Goal: Entertainment & Leisure: Browse casually

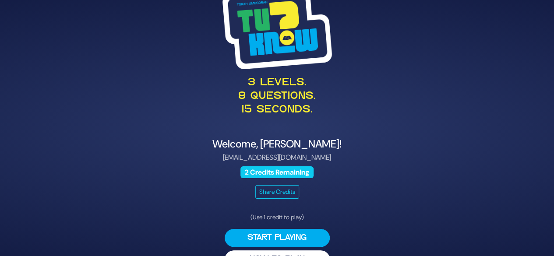
scroll to position [22, 0]
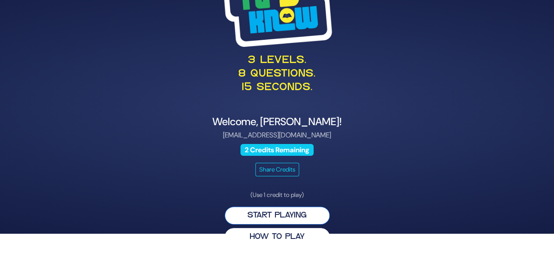
click at [316, 217] on button "Start Playing" at bounding box center [277, 216] width 105 height 18
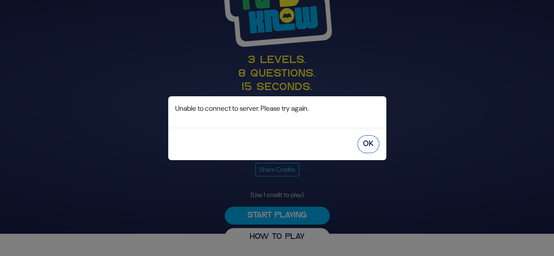
click at [367, 140] on button "OK" at bounding box center [368, 144] width 22 height 18
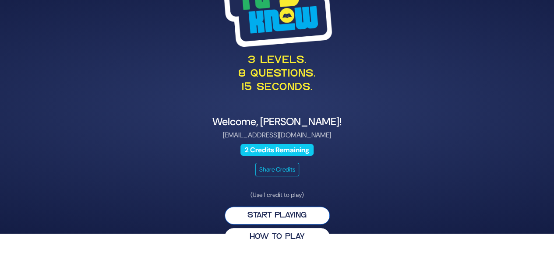
click at [263, 214] on button "Start Playing" at bounding box center [277, 216] width 105 height 18
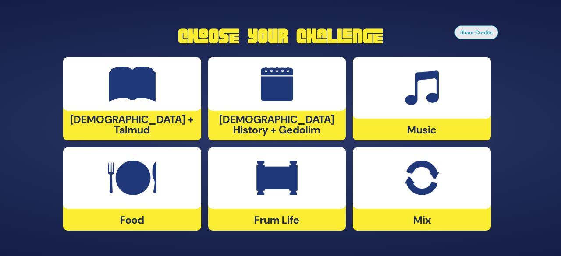
click at [312, 189] on div at bounding box center [277, 178] width 138 height 61
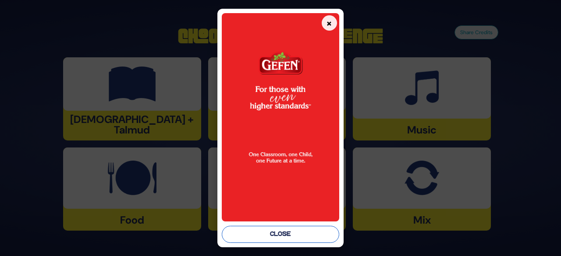
click at [278, 231] on button "Close" at bounding box center [280, 234] width 117 height 17
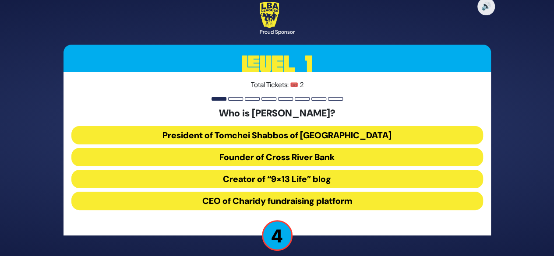
click at [295, 134] on button "President of Tomchei Shabbos of [GEOGRAPHIC_DATA]" at bounding box center [277, 135] width 412 height 18
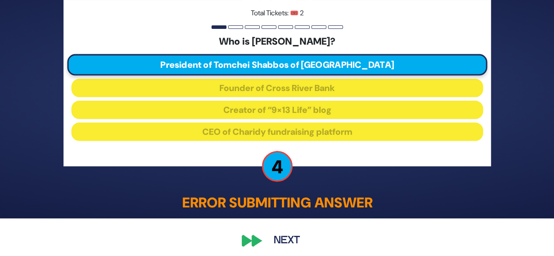
scroll to position [43, 0]
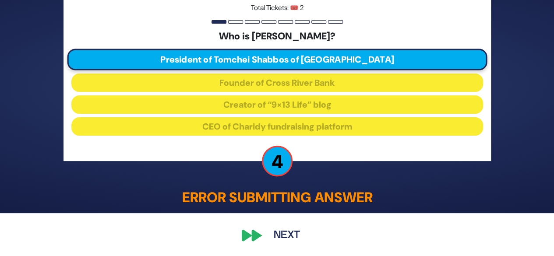
click at [276, 238] on button "Next" at bounding box center [286, 236] width 51 height 20
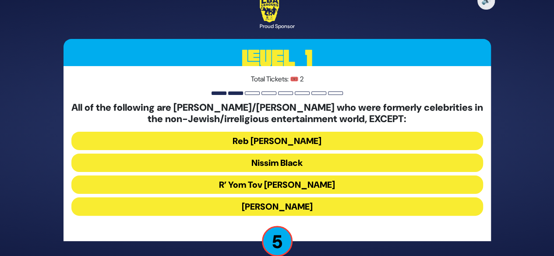
click at [287, 185] on button "R’ Yom Tov [PERSON_NAME]" at bounding box center [277, 185] width 412 height 18
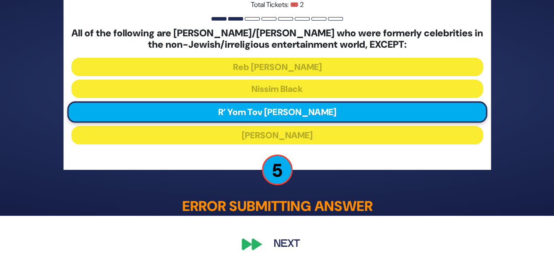
scroll to position [48, 0]
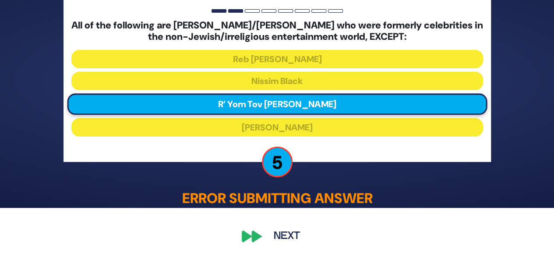
click at [279, 233] on button "Next" at bounding box center [286, 236] width 51 height 20
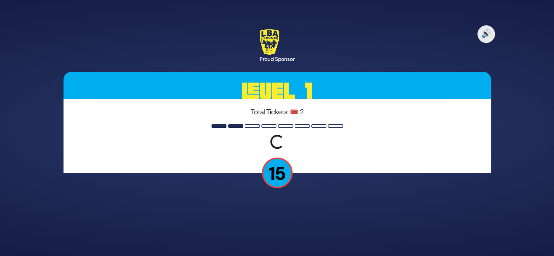
scroll to position [0, 0]
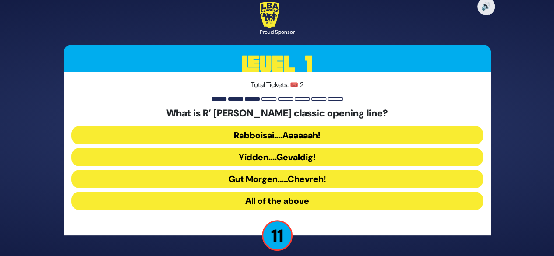
click at [277, 134] on button "Rabboisai….Aaaaaah!" at bounding box center [277, 135] width 412 height 18
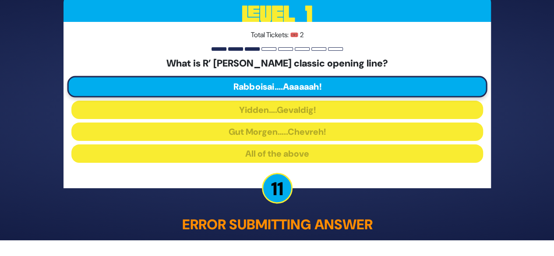
scroll to position [43, 0]
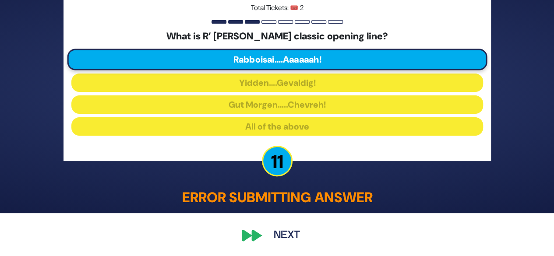
click at [216, 225] on div "🔊 Proud Sponsor Level 1 Total Tickets: 🎟️ 2 What is R’ [PERSON_NAME] classic op…" at bounding box center [277, 85] width 448 height 342
click at [226, 225] on div "🔊 Proud Sponsor Level 1 Total Tickets: 🎟️ 2 What is R’ [PERSON_NAME] classic op…" at bounding box center [277, 85] width 448 height 342
click at [247, 236] on div "🔊 Proud Sponsor Level 1 Total Tickets: 🎟️ 2 What is R’ [PERSON_NAME] classic op…" at bounding box center [277, 85] width 448 height 342
click at [282, 237] on button "Next" at bounding box center [286, 236] width 51 height 20
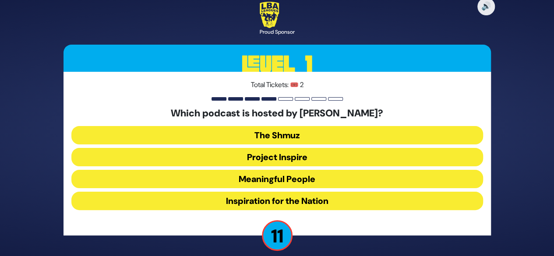
click at [284, 182] on button "Meaningful People" at bounding box center [277, 179] width 412 height 18
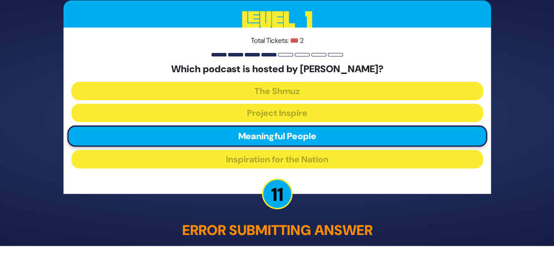
scroll to position [43, 0]
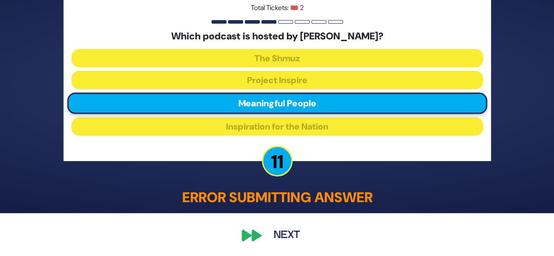
click at [256, 231] on div "🔊 Proud Sponsor Level 1 Total Tickets: 🎟️ 2 Which podcast is hosted by [PERSON_…" at bounding box center [277, 85] width 448 height 342
click at [283, 234] on button "Next" at bounding box center [286, 236] width 51 height 20
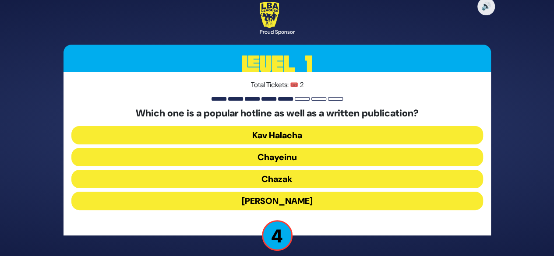
click at [285, 174] on button "Chazak" at bounding box center [277, 179] width 412 height 18
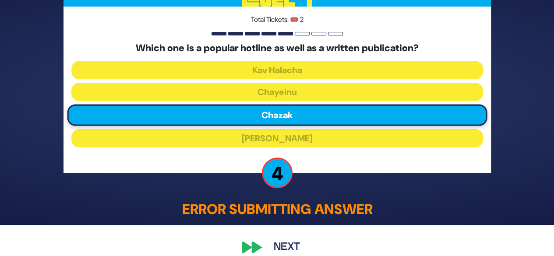
scroll to position [43, 0]
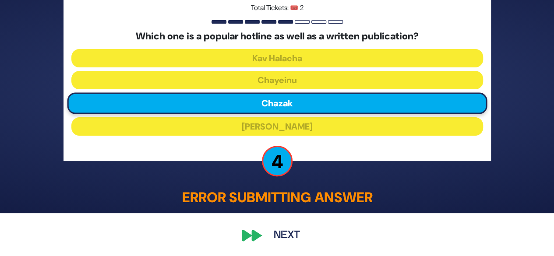
click at [286, 232] on button "Next" at bounding box center [286, 236] width 51 height 20
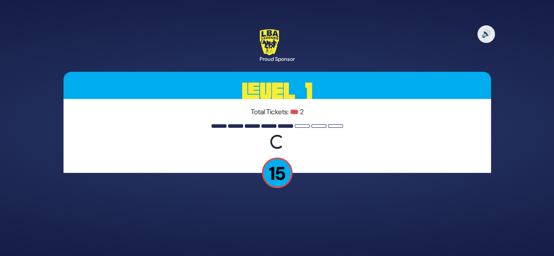
scroll to position [0, 0]
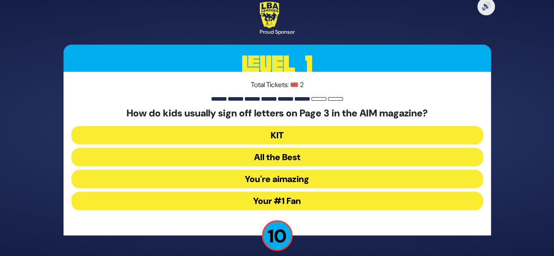
click at [294, 201] on button "Your #1 Fan" at bounding box center [277, 201] width 412 height 18
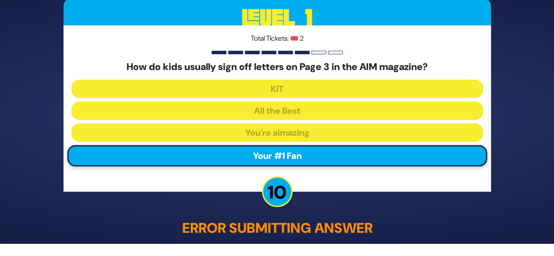
scroll to position [43, 0]
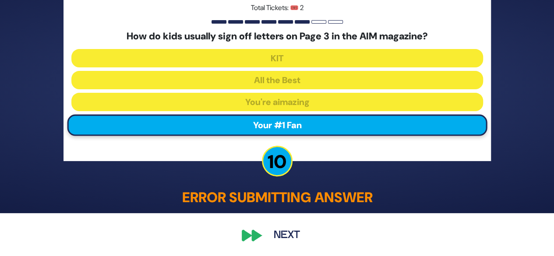
click at [277, 233] on button "Next" at bounding box center [286, 236] width 51 height 20
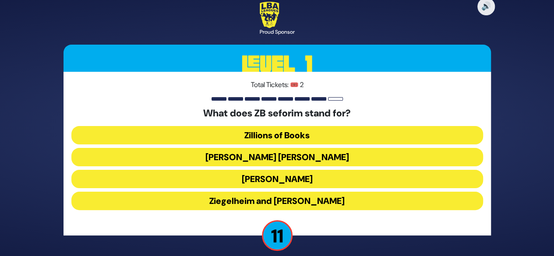
click at [284, 158] on button "[PERSON_NAME] [PERSON_NAME]" at bounding box center [277, 157] width 412 height 18
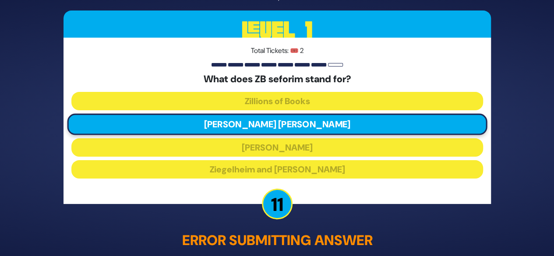
scroll to position [43, 0]
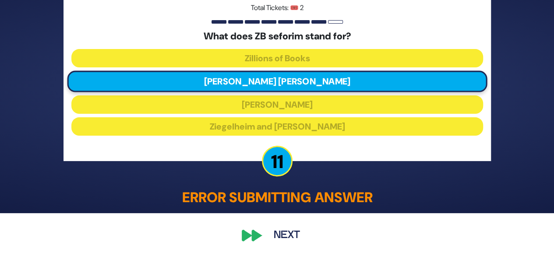
click at [257, 236] on div "🔊 Proud Sponsor Level 1 Total Tickets: 🎟️ 2 What does ZB seforim stand for? Zil…" at bounding box center [277, 85] width 448 height 342
click at [283, 235] on button "Next" at bounding box center [286, 236] width 51 height 20
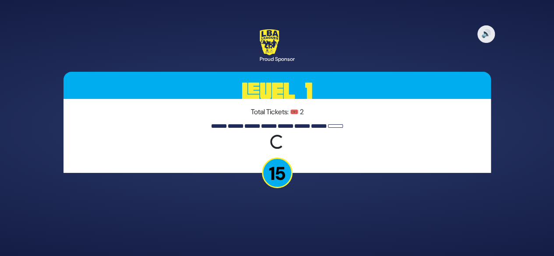
scroll to position [0, 0]
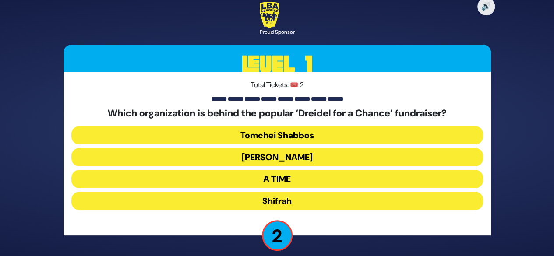
click at [299, 159] on button "[PERSON_NAME]" at bounding box center [277, 157] width 412 height 18
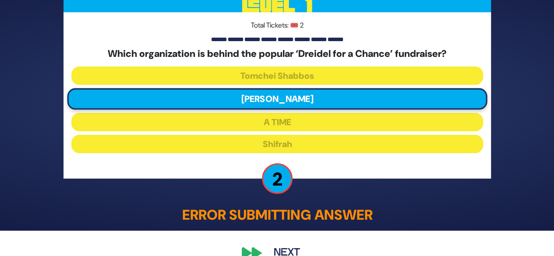
scroll to position [43, 0]
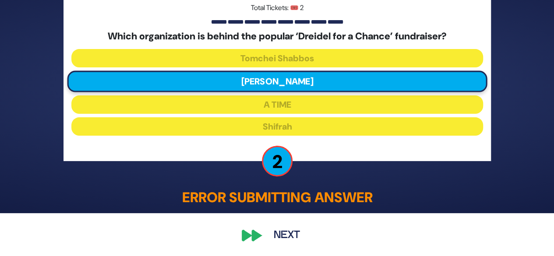
click at [285, 234] on button "Next" at bounding box center [286, 236] width 51 height 20
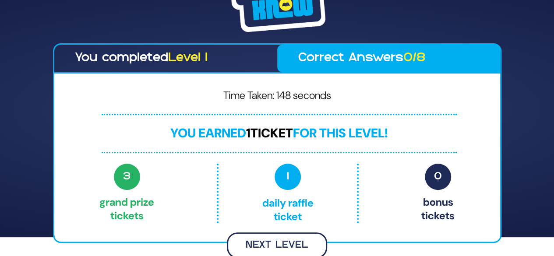
scroll to position [20, 0]
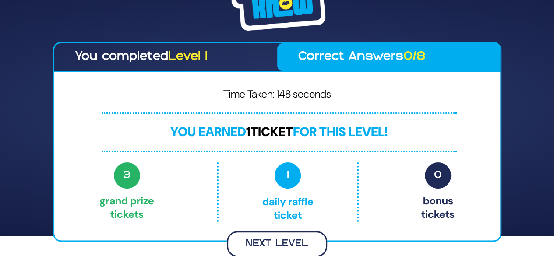
click at [268, 244] on button "Next Level" at bounding box center [277, 244] width 100 height 26
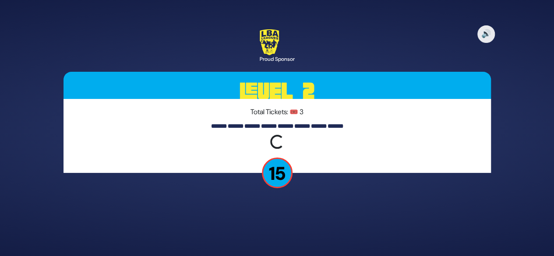
scroll to position [0, 0]
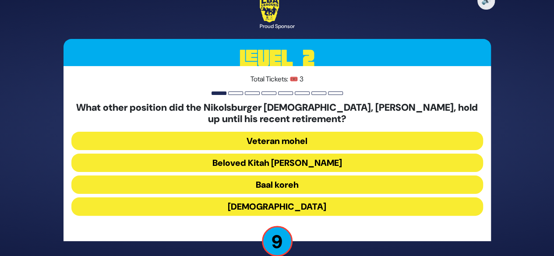
click at [294, 169] on button "Beloved Kitah [PERSON_NAME]" at bounding box center [277, 163] width 412 height 18
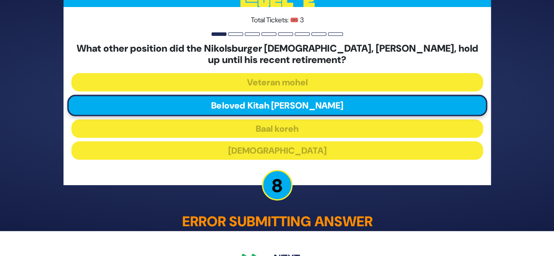
scroll to position [48, 0]
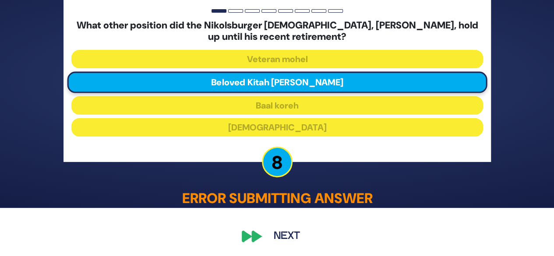
click at [250, 236] on div "🔊 Proud Sponsor Level 2 Total Tickets: 🎟️ 3 What other position did the Nikolsb…" at bounding box center [277, 80] width 448 height 354
click at [282, 231] on button "Next" at bounding box center [286, 236] width 51 height 20
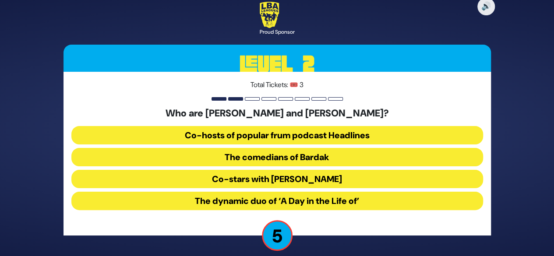
click at [293, 159] on button "The comedians of Bardak" at bounding box center [277, 157] width 412 height 18
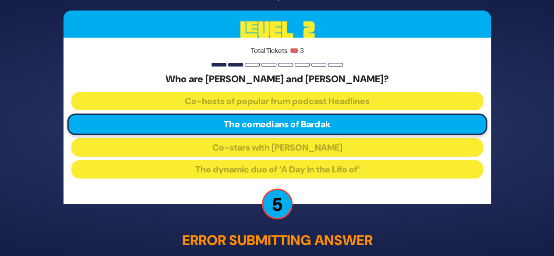
scroll to position [43, 0]
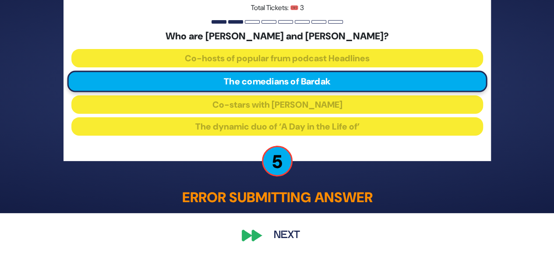
click at [257, 236] on div "🔊 Proud Sponsor Level 2 Total Tickets: 🎟️ 3 Who are [PERSON_NAME] and [PERSON_N…" at bounding box center [277, 85] width 448 height 342
click at [280, 236] on button "Next" at bounding box center [286, 236] width 51 height 20
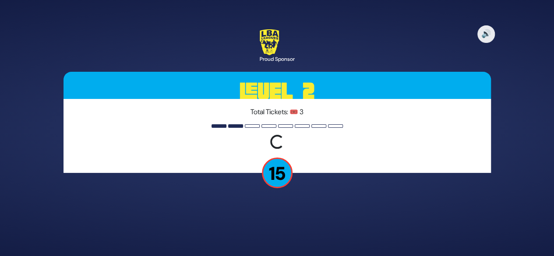
scroll to position [0, 0]
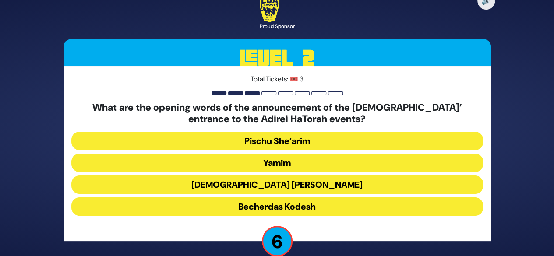
click at [307, 204] on button "Becherdas Kodesh" at bounding box center [277, 206] width 412 height 18
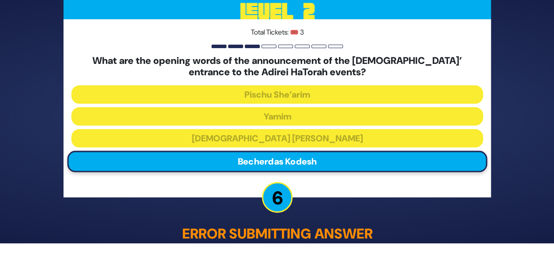
scroll to position [48, 0]
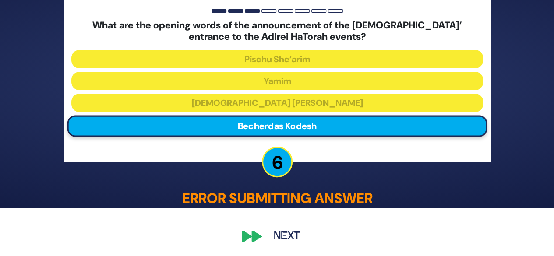
click at [276, 238] on button "Next" at bounding box center [286, 236] width 51 height 20
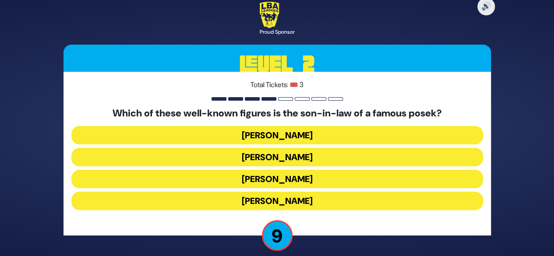
click at [307, 203] on button "[PERSON_NAME]" at bounding box center [277, 201] width 412 height 18
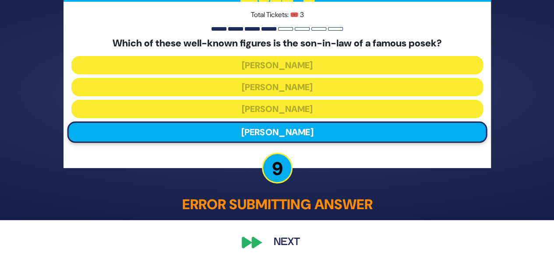
scroll to position [36, 0]
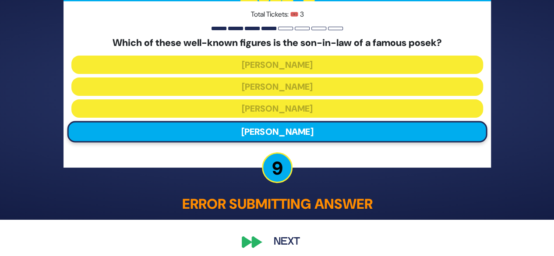
click at [284, 243] on button "Next" at bounding box center [286, 242] width 51 height 20
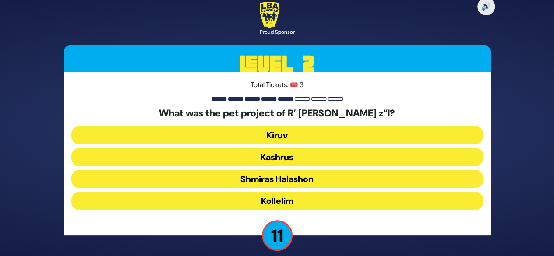
click at [292, 138] on button "Kiruv" at bounding box center [277, 135] width 412 height 18
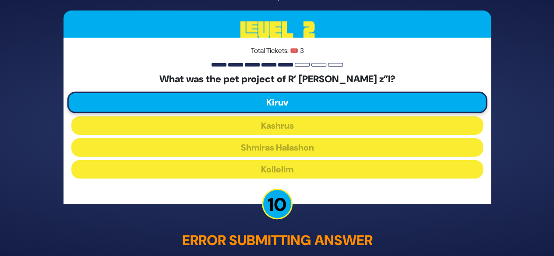
scroll to position [43, 0]
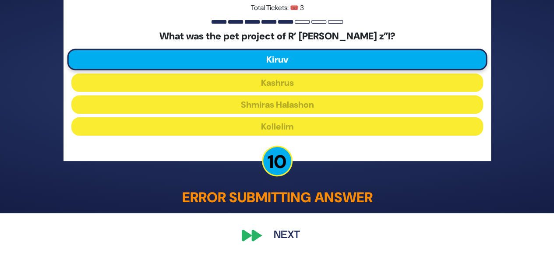
click at [262, 234] on button "Next" at bounding box center [286, 236] width 51 height 20
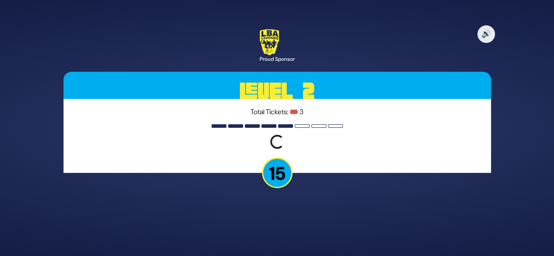
scroll to position [0, 0]
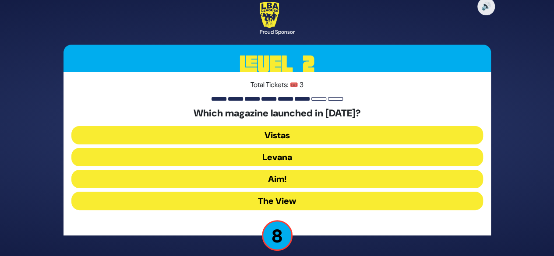
click at [283, 198] on button "The View" at bounding box center [277, 201] width 412 height 18
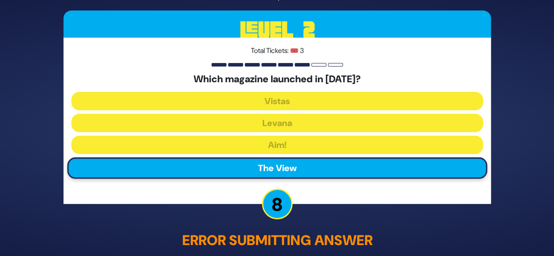
scroll to position [43, 0]
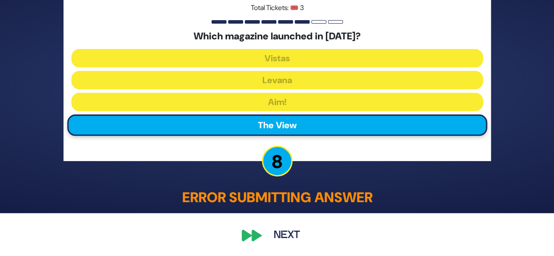
click at [282, 234] on button "Next" at bounding box center [286, 236] width 51 height 20
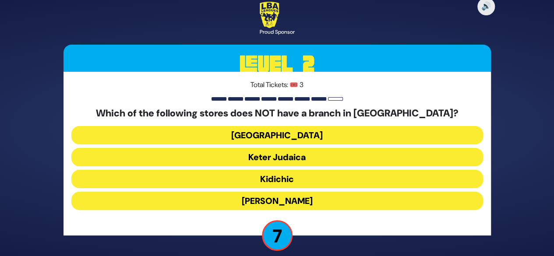
click at [288, 134] on button "[GEOGRAPHIC_DATA]" at bounding box center [277, 135] width 412 height 18
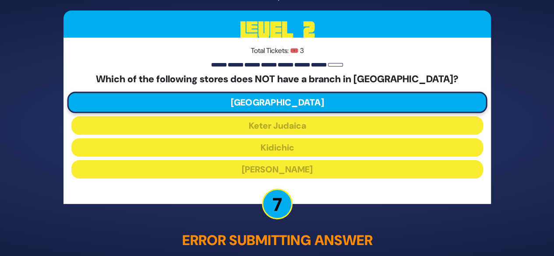
scroll to position [43, 0]
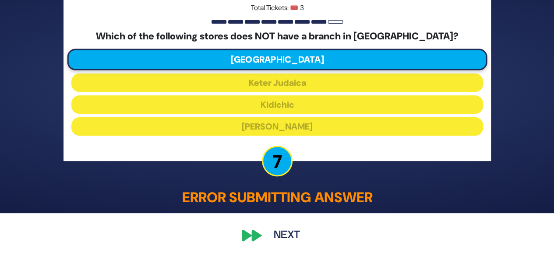
click at [257, 236] on div "🔊 Proud Sponsor Level 2 Total Tickets: 🎟️ 3 Which of the following stores does …" at bounding box center [277, 85] width 448 height 342
click at [280, 238] on button "Next" at bounding box center [286, 236] width 51 height 20
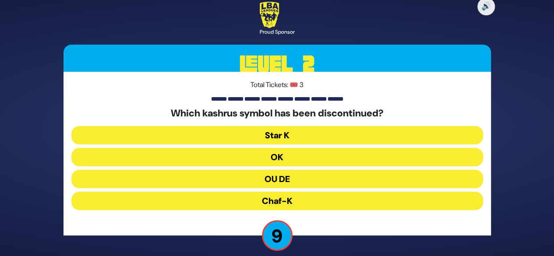
click at [288, 181] on button "OU DE" at bounding box center [277, 179] width 412 height 18
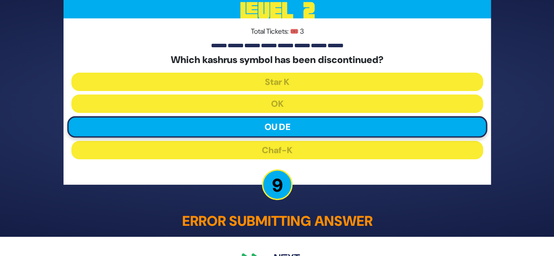
scroll to position [43, 0]
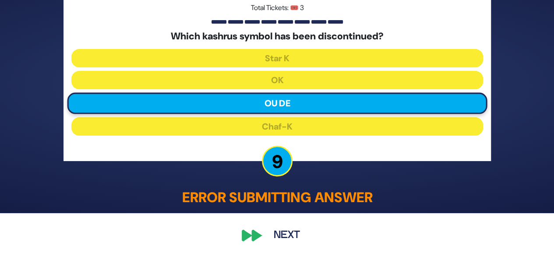
click at [267, 236] on button "Next" at bounding box center [286, 236] width 51 height 20
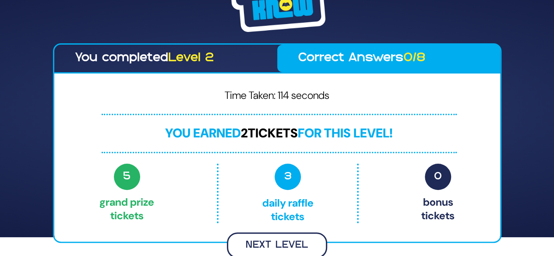
scroll to position [18, 0]
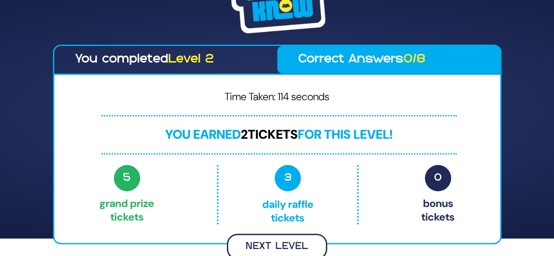
click at [272, 244] on button "Next Level" at bounding box center [277, 247] width 100 height 26
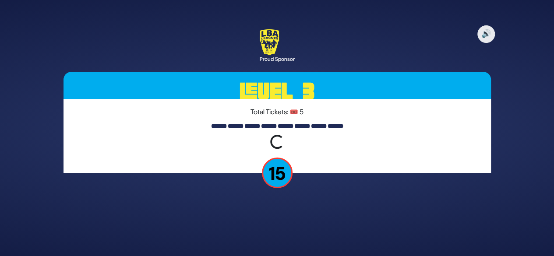
scroll to position [0, 0]
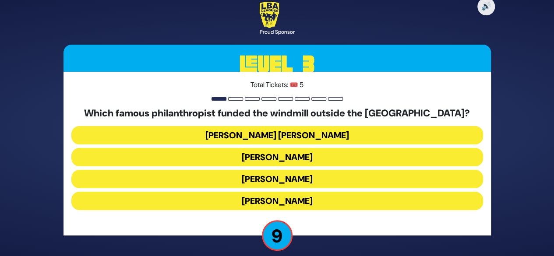
click at [286, 201] on button "[PERSON_NAME]" at bounding box center [277, 201] width 412 height 18
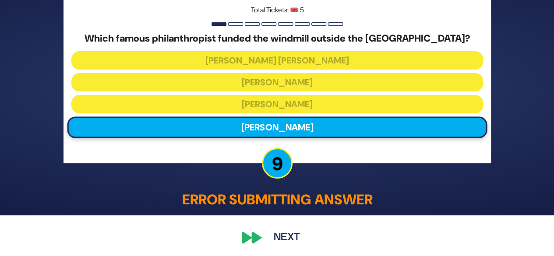
scroll to position [43, 0]
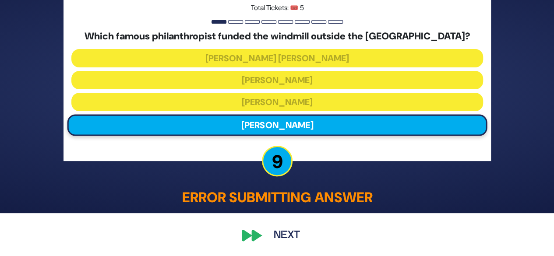
click at [278, 236] on button "Next" at bounding box center [286, 236] width 51 height 20
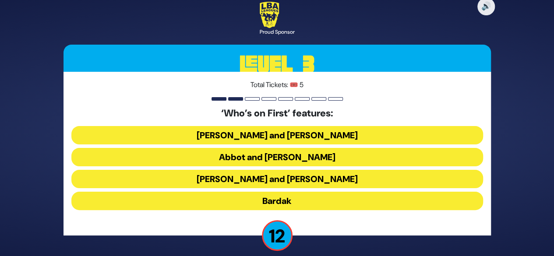
click at [290, 160] on button "Abbot and [PERSON_NAME]" at bounding box center [277, 157] width 412 height 18
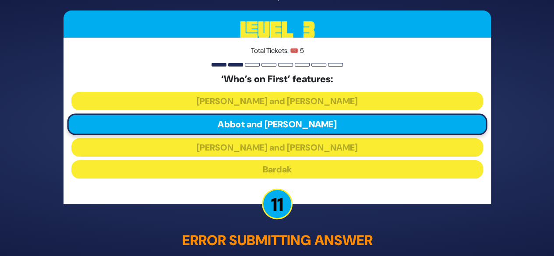
scroll to position [43, 0]
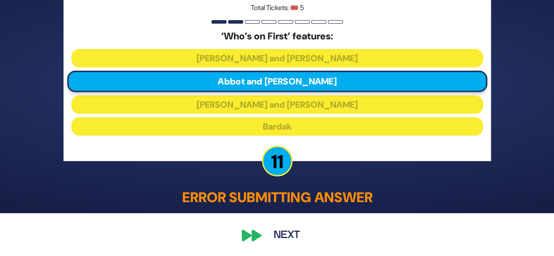
click at [264, 237] on button "Next" at bounding box center [286, 236] width 51 height 20
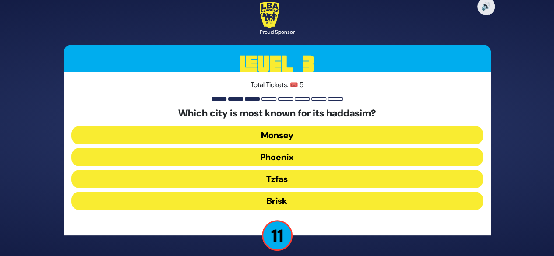
click at [286, 133] on button "Monsey" at bounding box center [277, 135] width 412 height 18
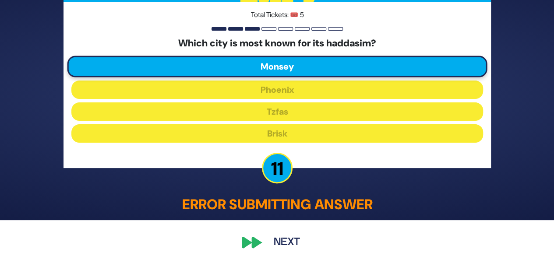
scroll to position [43, 0]
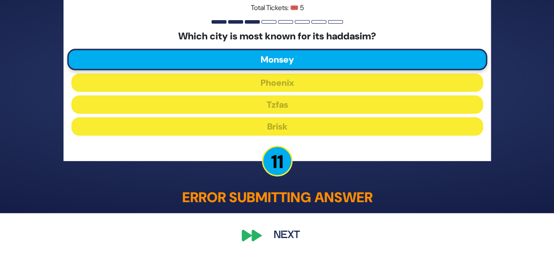
click at [282, 235] on button "Next" at bounding box center [286, 236] width 51 height 20
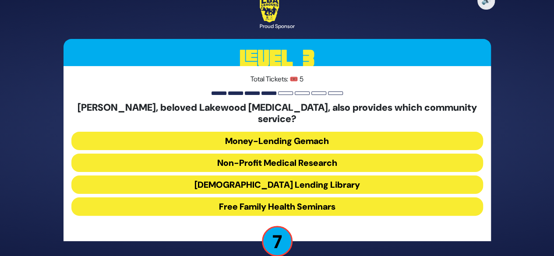
click at [268, 138] on button "Money-Lending Gemach" at bounding box center [277, 141] width 412 height 18
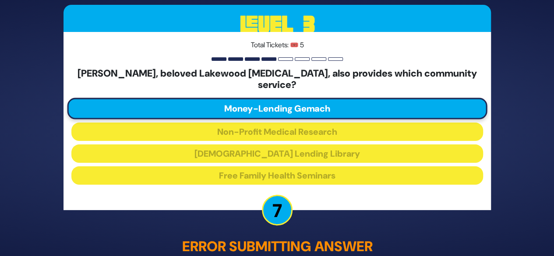
scroll to position [43, 0]
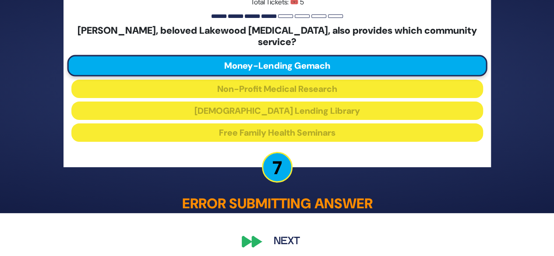
click at [280, 234] on button "Next" at bounding box center [286, 241] width 51 height 20
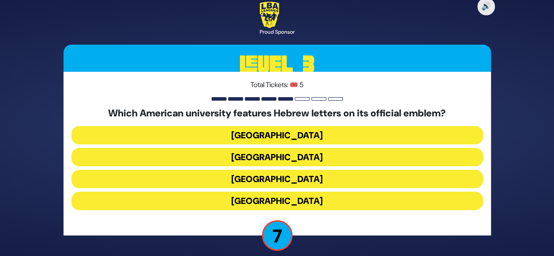
click at [284, 160] on button "[GEOGRAPHIC_DATA]" at bounding box center [277, 157] width 412 height 18
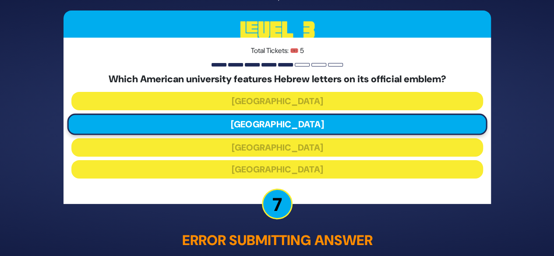
scroll to position [43, 0]
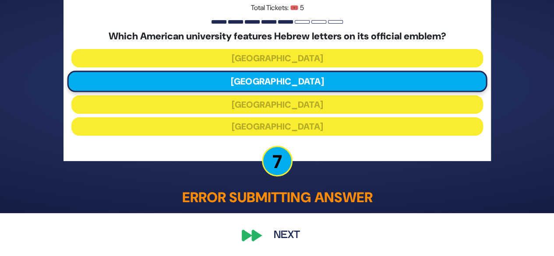
click at [282, 236] on button "Next" at bounding box center [286, 236] width 51 height 20
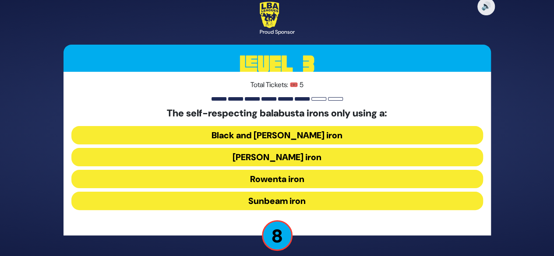
click at [286, 137] on button "Black and [PERSON_NAME] iron" at bounding box center [277, 135] width 412 height 18
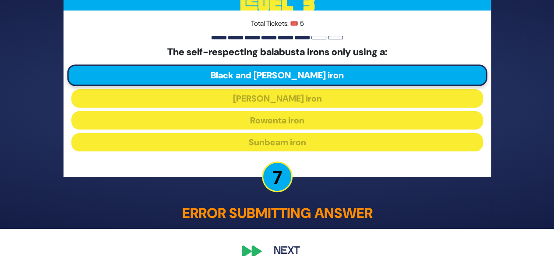
scroll to position [43, 0]
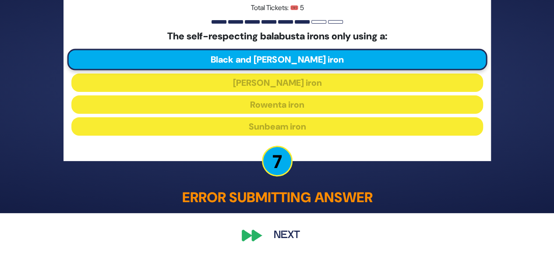
click at [247, 234] on div "🔊 Proud Sponsor Level 3 Total Tickets: 🎟️ 5 The self-respecting balabusta irons…" at bounding box center [277, 85] width 448 height 342
click at [280, 233] on button "Next" at bounding box center [286, 236] width 51 height 20
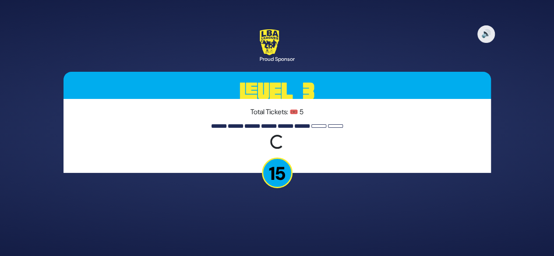
scroll to position [0, 0]
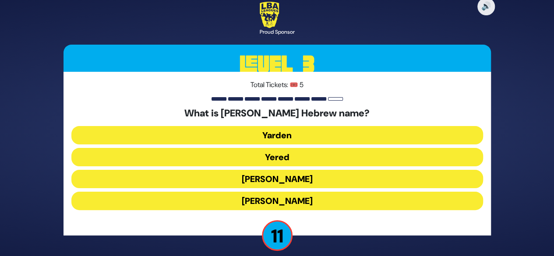
click at [279, 155] on button "Yered" at bounding box center [277, 157] width 412 height 18
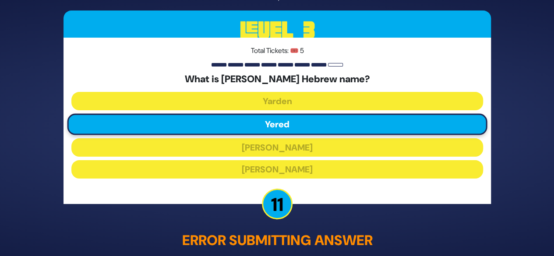
scroll to position [43, 0]
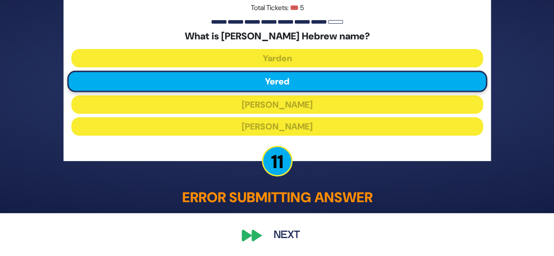
click at [250, 235] on div "🔊 Proud Sponsor Level 3 Total Tickets: 🎟️ 5 What is [PERSON_NAME] Hebrew name? …" at bounding box center [277, 85] width 448 height 342
click at [287, 236] on button "Next" at bounding box center [286, 236] width 51 height 20
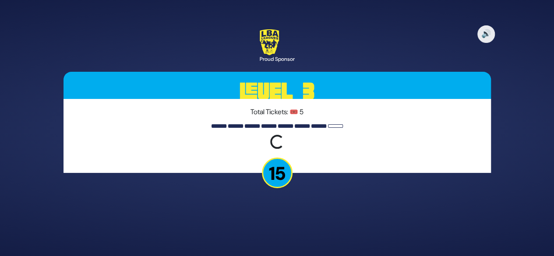
scroll to position [0, 0]
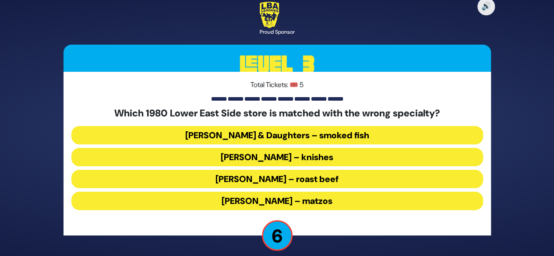
click at [293, 176] on button "[PERSON_NAME] – roast beef" at bounding box center [277, 179] width 412 height 18
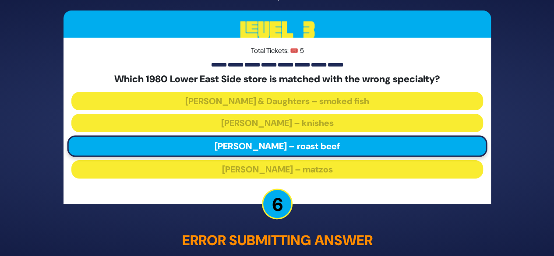
scroll to position [43, 0]
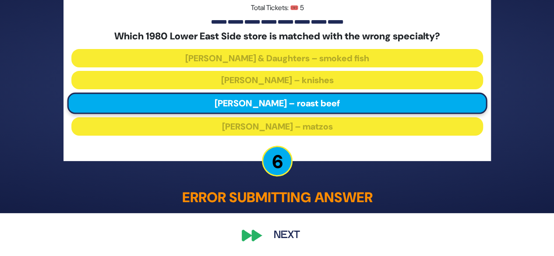
click at [282, 237] on button "Next" at bounding box center [286, 236] width 51 height 20
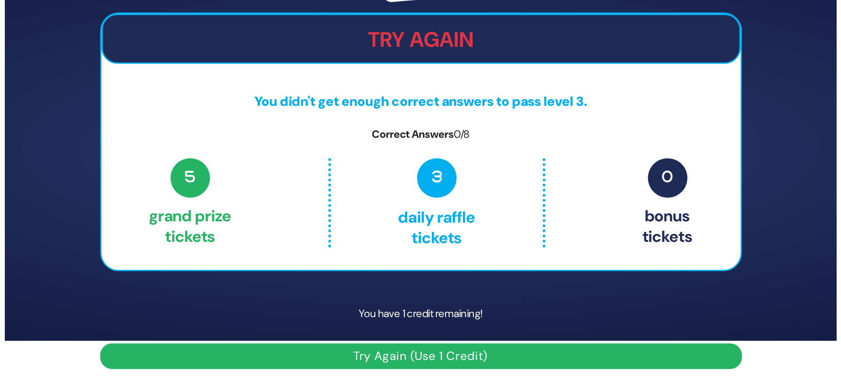
scroll to position [0, 0]
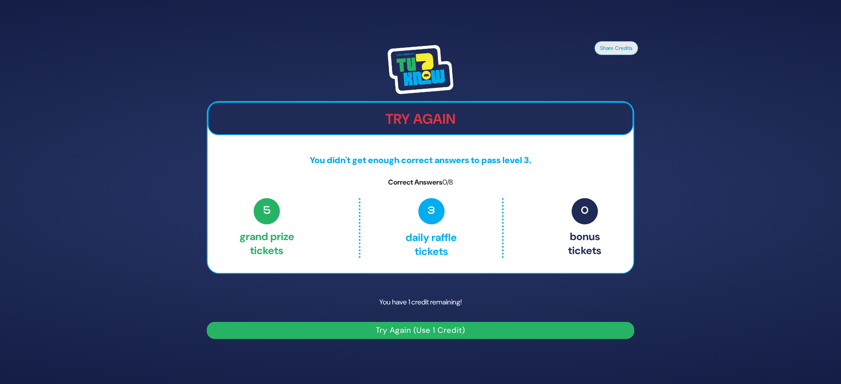
drag, startPoint x: 528, startPoint y: 0, endPoint x: 503, endPoint y: 109, distance: 111.0
click at [503, 109] on div "Try Again" at bounding box center [421, 118] width 426 height 33
click at [554, 46] on button "Share Credits" at bounding box center [616, 48] width 44 height 14
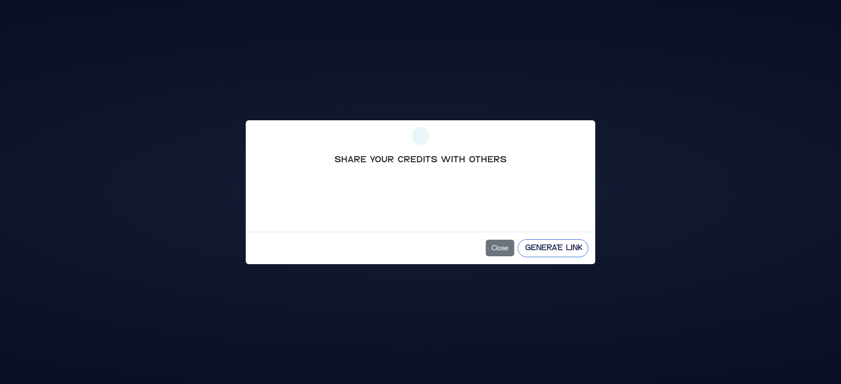
click at [553, 248] on button "Generate Link" at bounding box center [553, 249] width 71 height 18
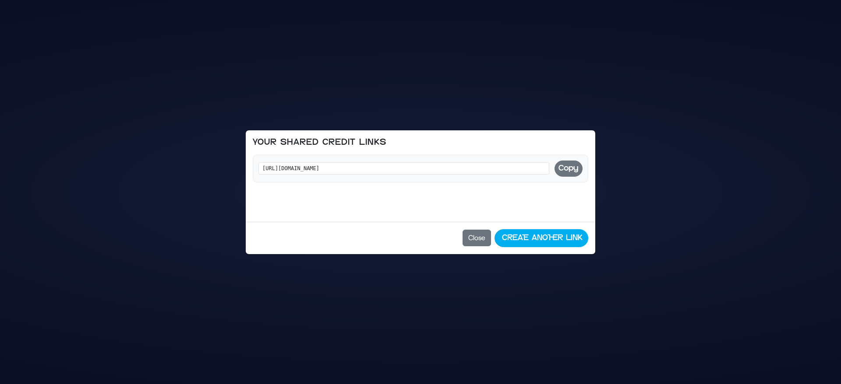
click at [554, 168] on button "Copy" at bounding box center [568, 169] width 28 height 16
click at [554, 167] on button "Copy" at bounding box center [568, 169] width 28 height 16
click at [475, 240] on button "Close" at bounding box center [476, 238] width 28 height 17
